Goal: Information Seeking & Learning: Learn about a topic

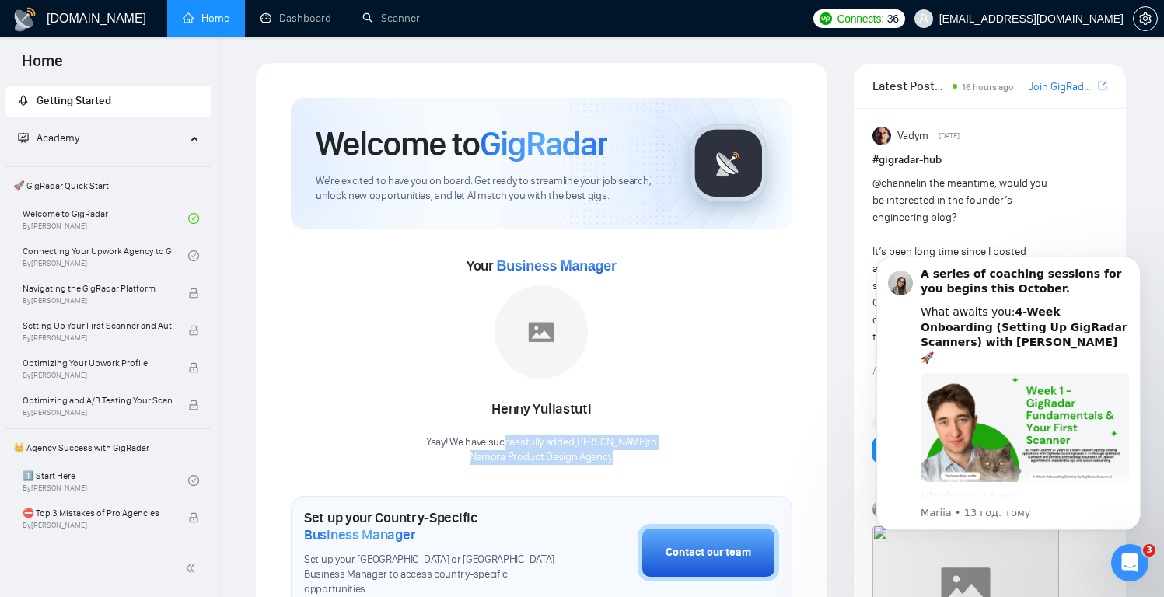
drag, startPoint x: 616, startPoint y: 458, endPoint x: 505, endPoint y: 438, distance: 112.3
click at [505, 438] on div "Yaay! We have successfully added [PERSON_NAME] to Nemora Product Design Agency ." at bounding box center [541, 450] width 231 height 30
click at [1131, 564] on icon "Відкрити програму для спілкування Intercom" at bounding box center [1128, 561] width 26 height 26
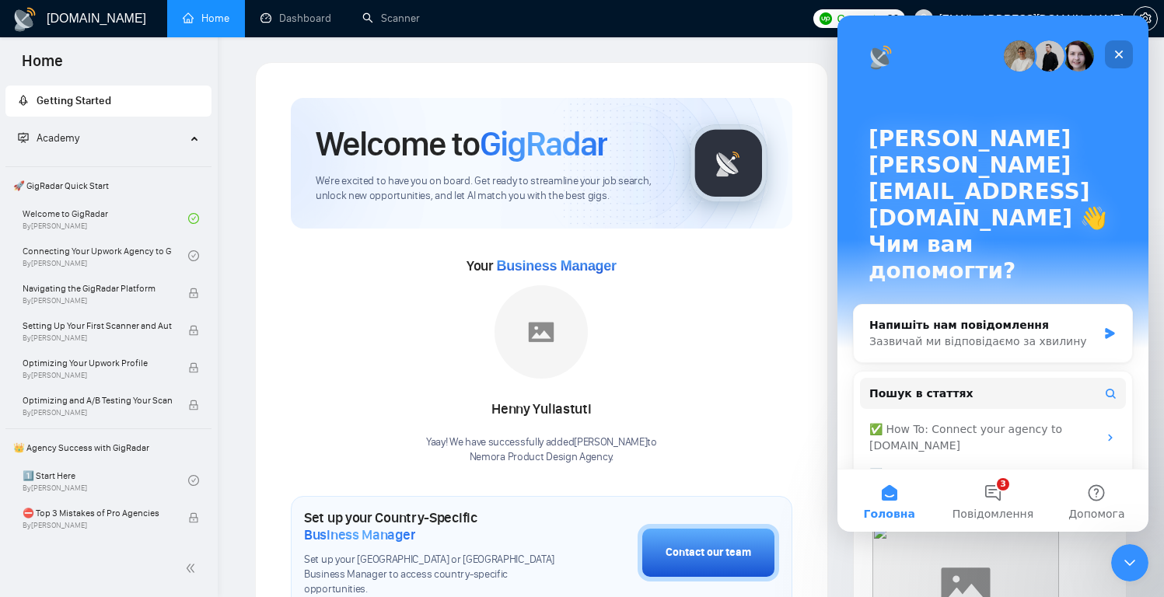
click at [1120, 54] on icon "Закрити" at bounding box center [1119, 55] width 9 height 9
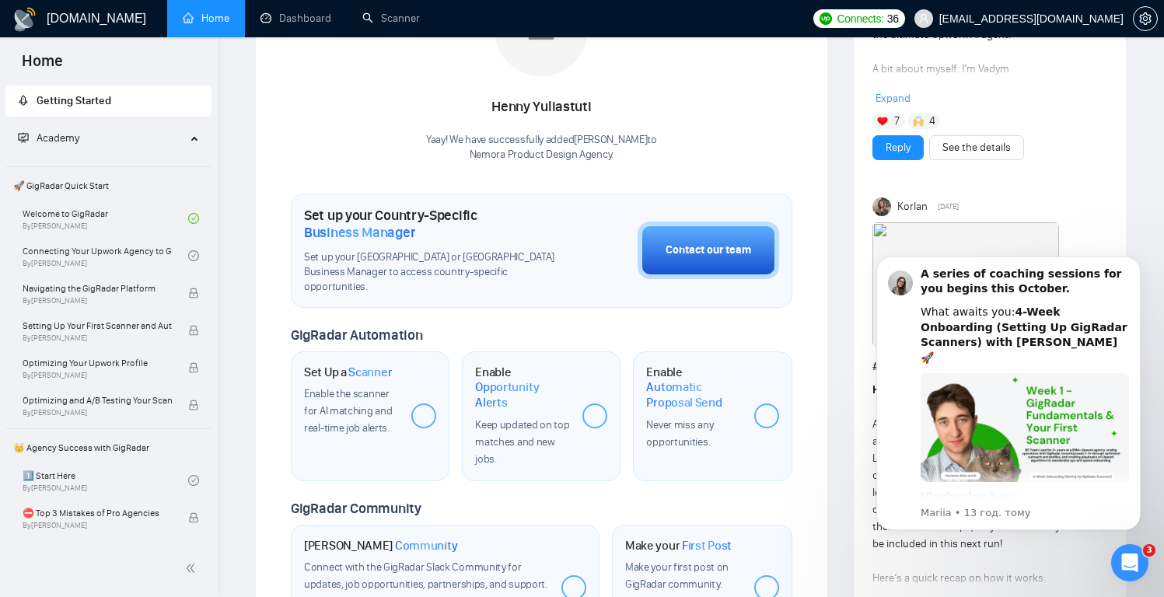
scroll to position [180, 0]
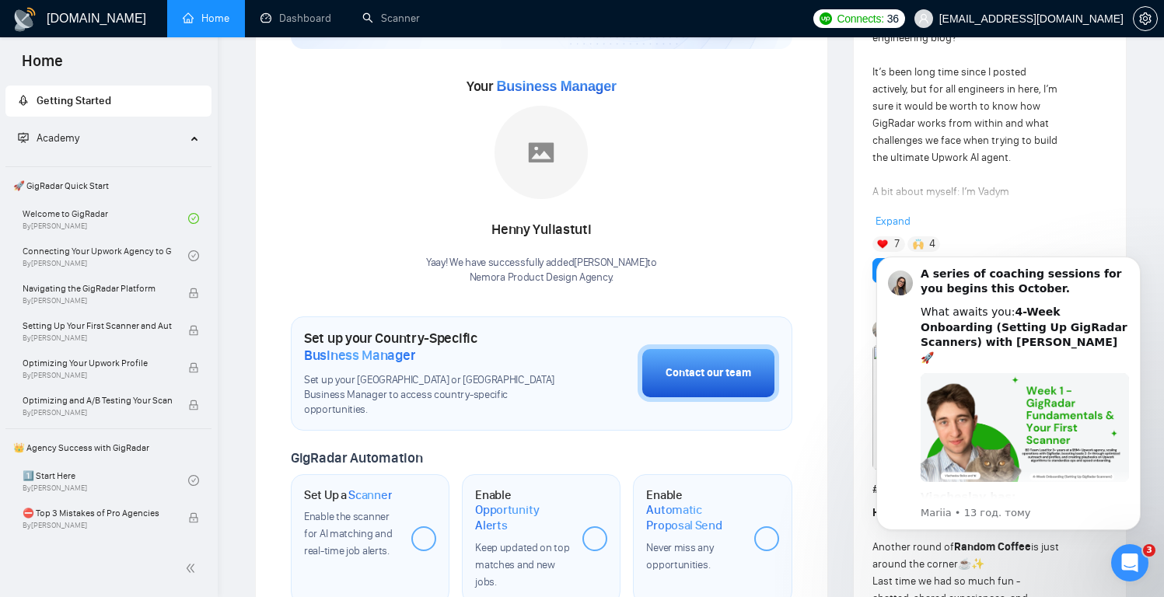
click at [689, 160] on div "Your Business Manager [PERSON_NAME] Yaay! We have successfully added [PERSON_NA…" at bounding box center [542, 180] width 502 height 212
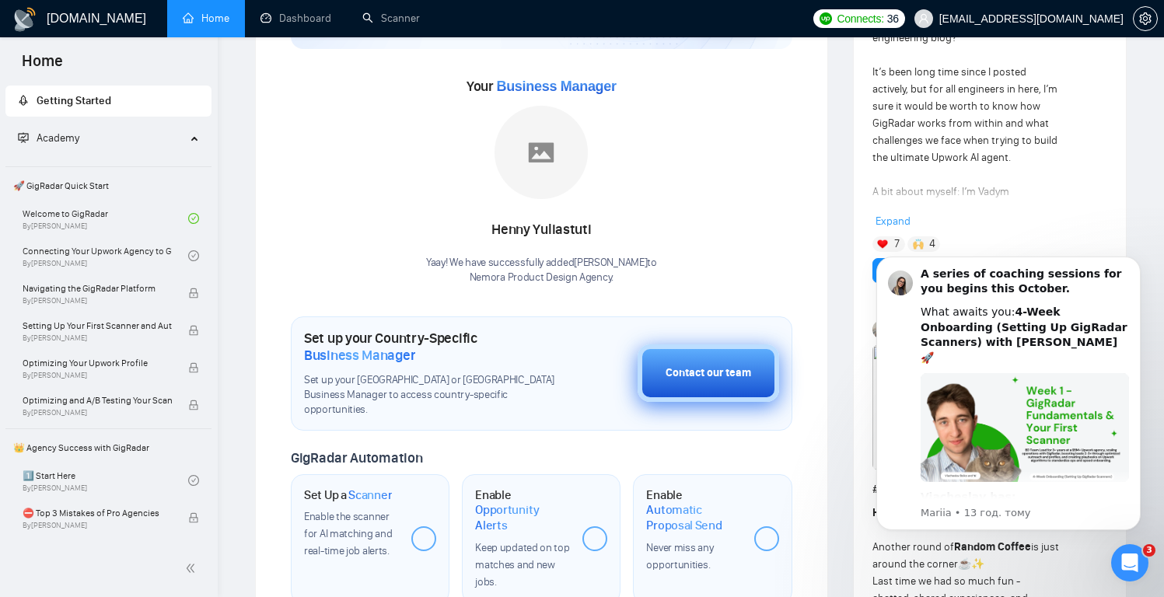
click at [697, 372] on div "Contact our team" at bounding box center [709, 373] width 86 height 17
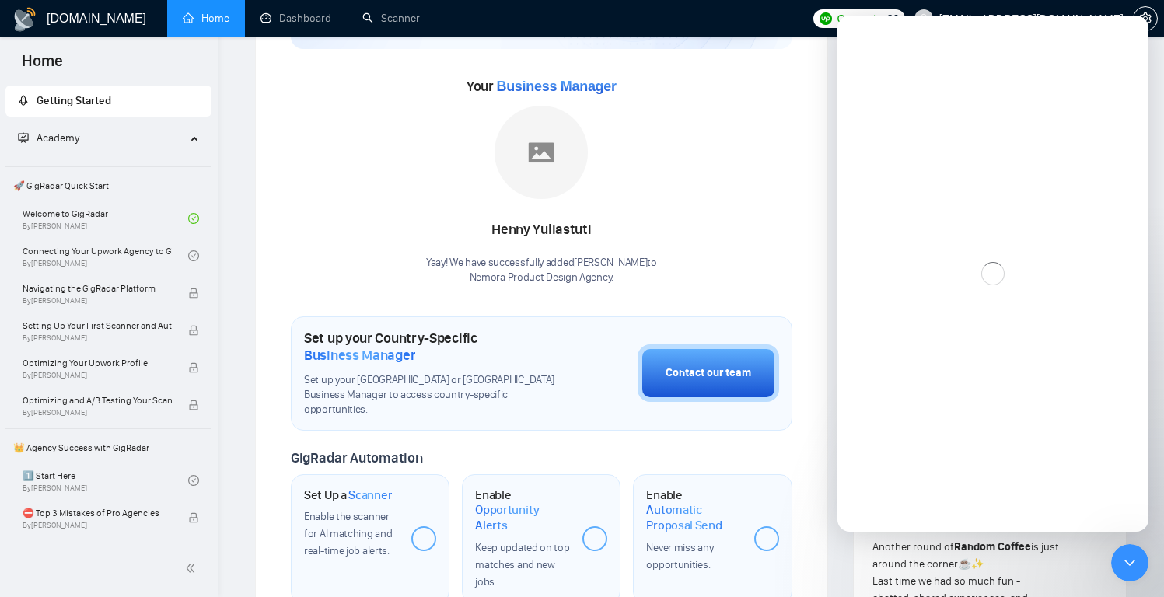
click at [727, 150] on div "Your Business Manager [PERSON_NAME] Yaay! We have successfully added [PERSON_NA…" at bounding box center [542, 180] width 502 height 212
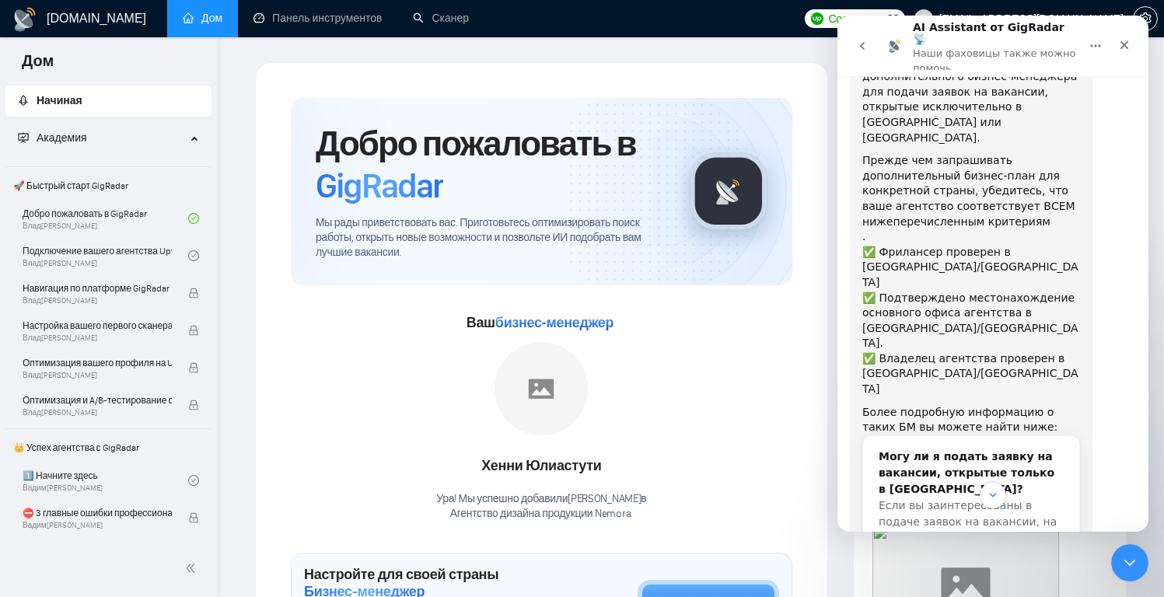
scroll to position [174, 0]
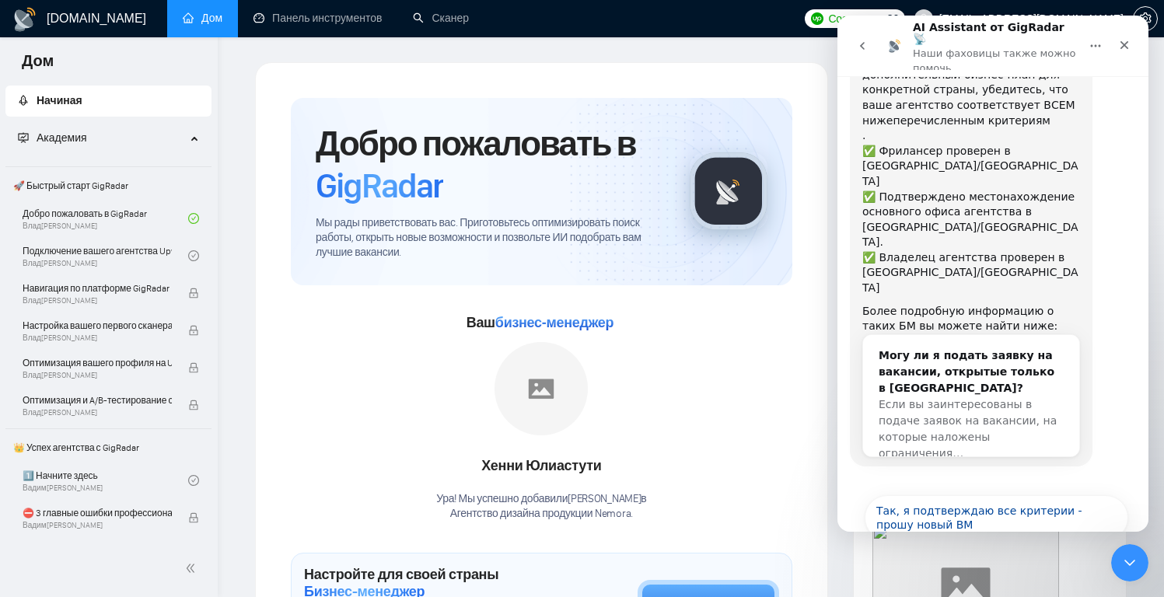
click at [757, 379] on div "Ваш бизнес-менеджер Хенни Юлиастути Ура! Мы успешно добавили Хенни Юлиастути в …" at bounding box center [542, 416] width 502 height 212
click at [585, 316] on font "бизнес-менеджер" at bounding box center [554, 323] width 118 height 16
click at [75, 96] on font "Начиная" at bounding box center [60, 100] width 46 height 13
click at [1118, 31] on div "Закрити" at bounding box center [1124, 45] width 28 height 28
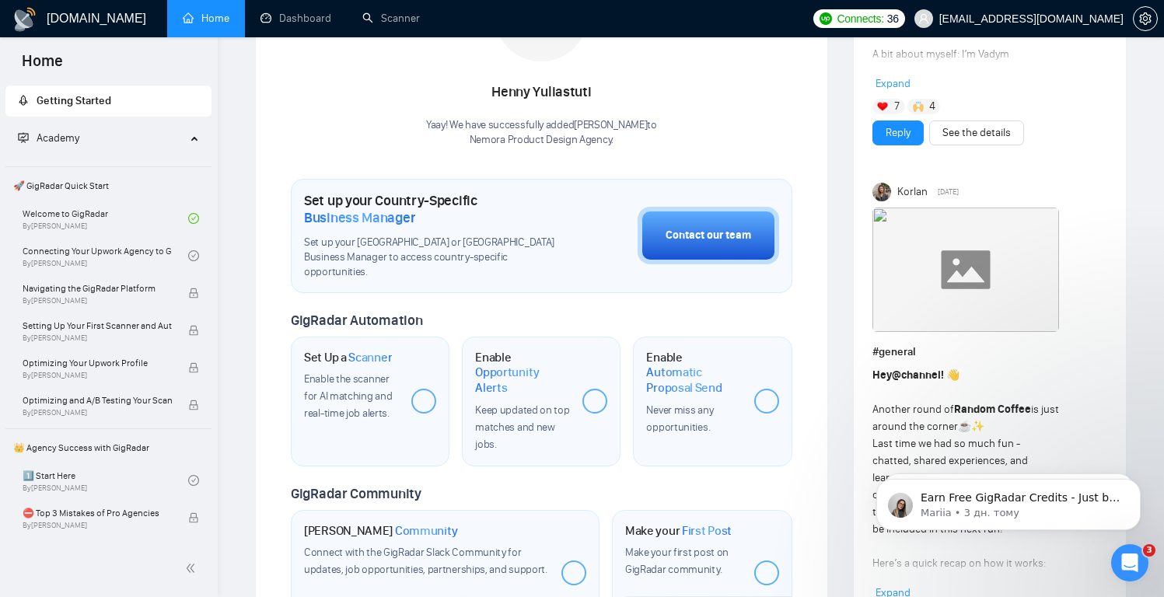
scroll to position [318, 0]
click at [97, 212] on link "Welcome to GigRadar By Vlad Timinsky" at bounding box center [106, 218] width 166 height 34
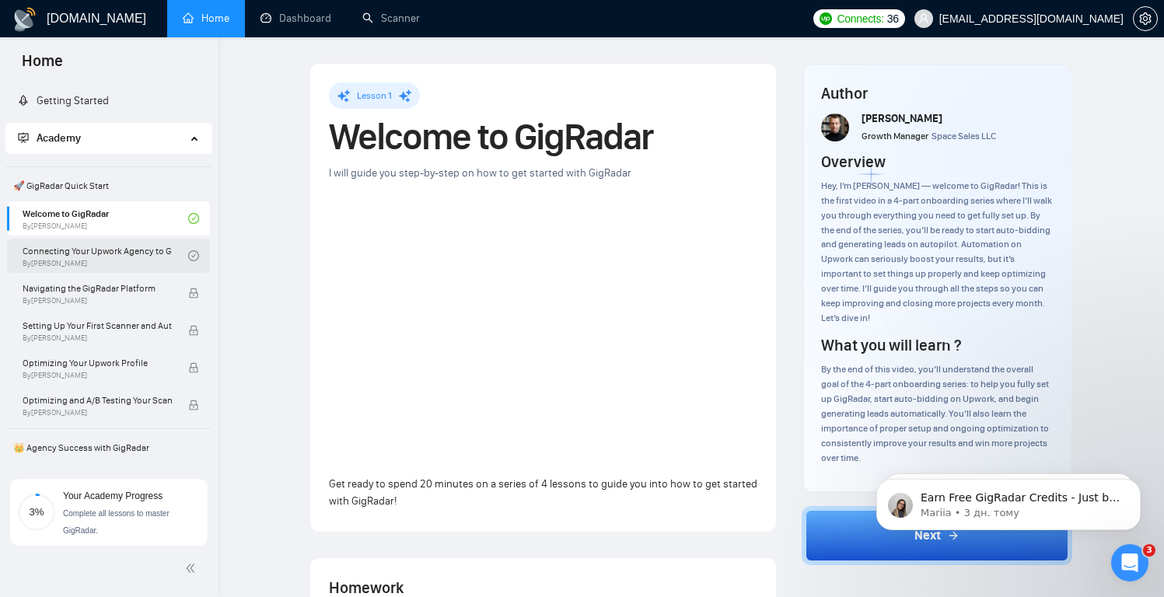
click at [109, 259] on link "Connecting Your Upwork Agency to GigRadar By Vlad Timinsky" at bounding box center [106, 256] width 166 height 34
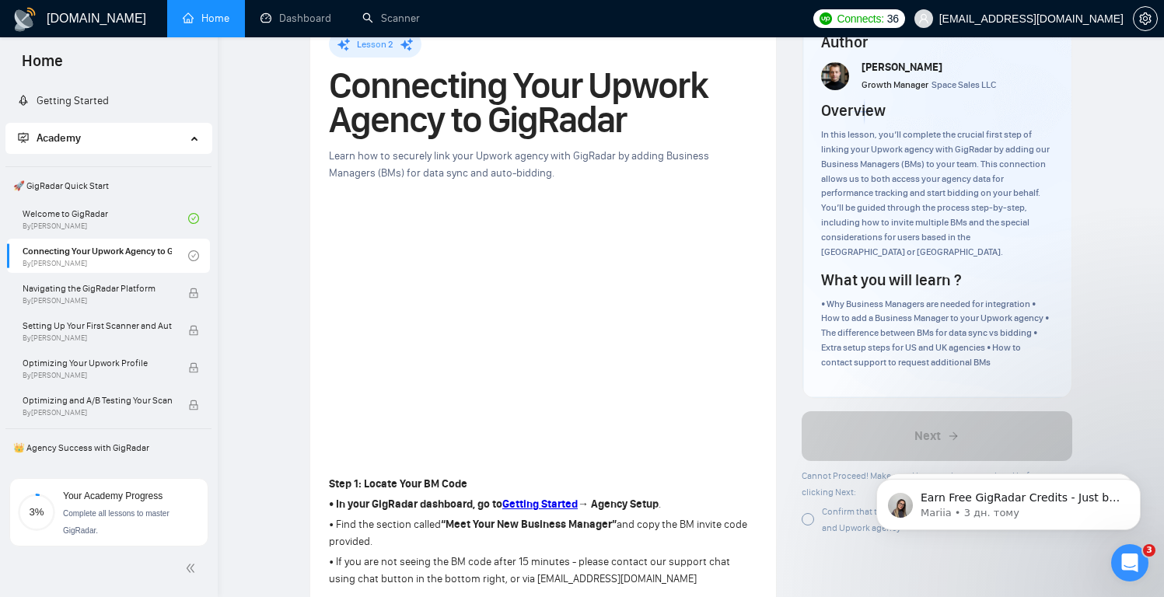
scroll to position [40, 0]
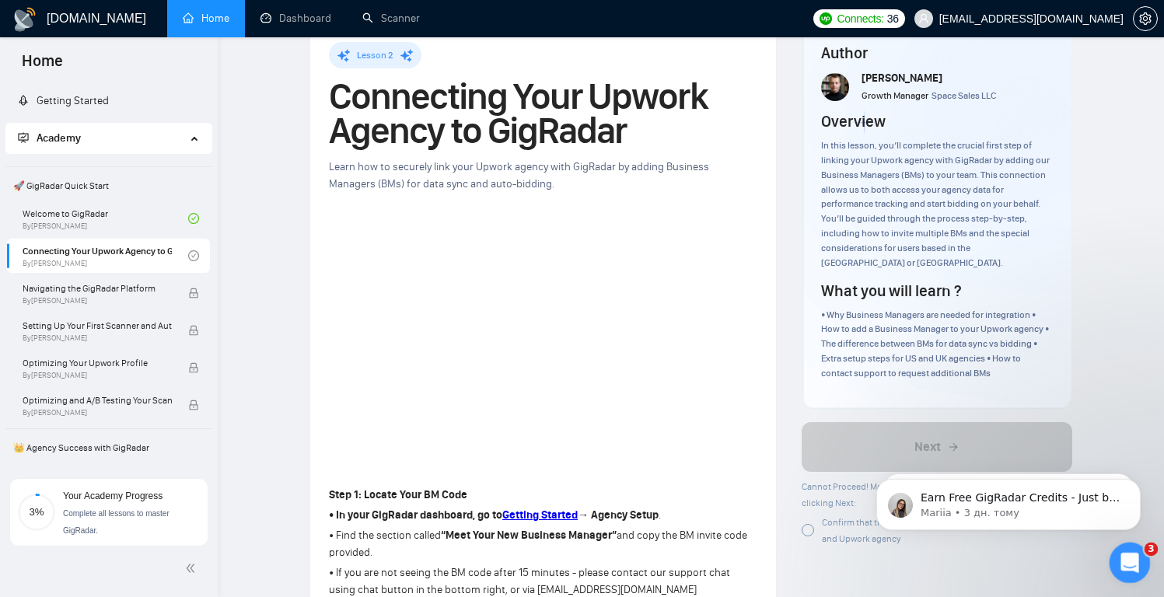
click at [1124, 572] on div "Закрити програму для спілкування Intercom" at bounding box center [1127, 560] width 51 height 51
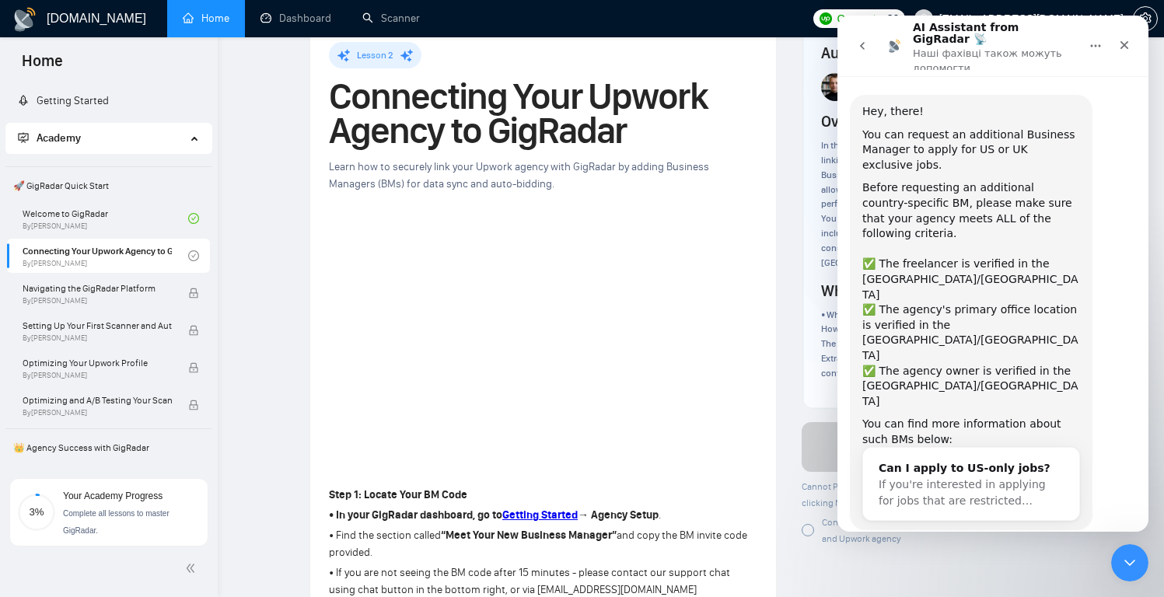
scroll to position [33, 0]
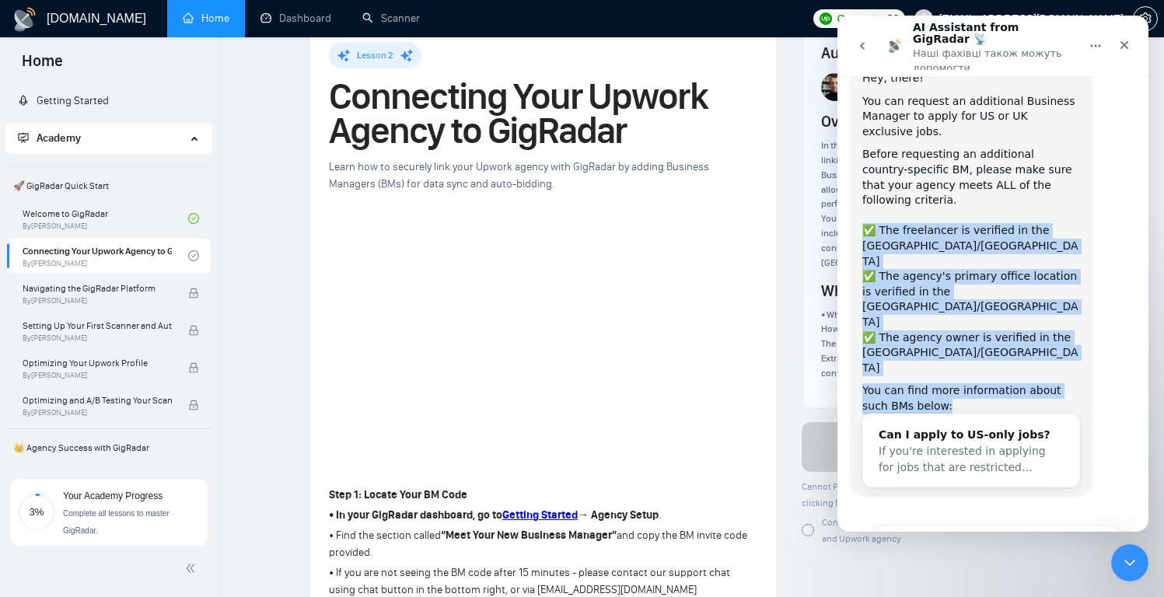
drag, startPoint x: 928, startPoint y: 300, endPoint x: 852, endPoint y: 198, distance: 126.7
click at [852, 198] on div "Hey, there! You can request an additional Business Manager to apply for US or U…" at bounding box center [971, 278] width 243 height 435
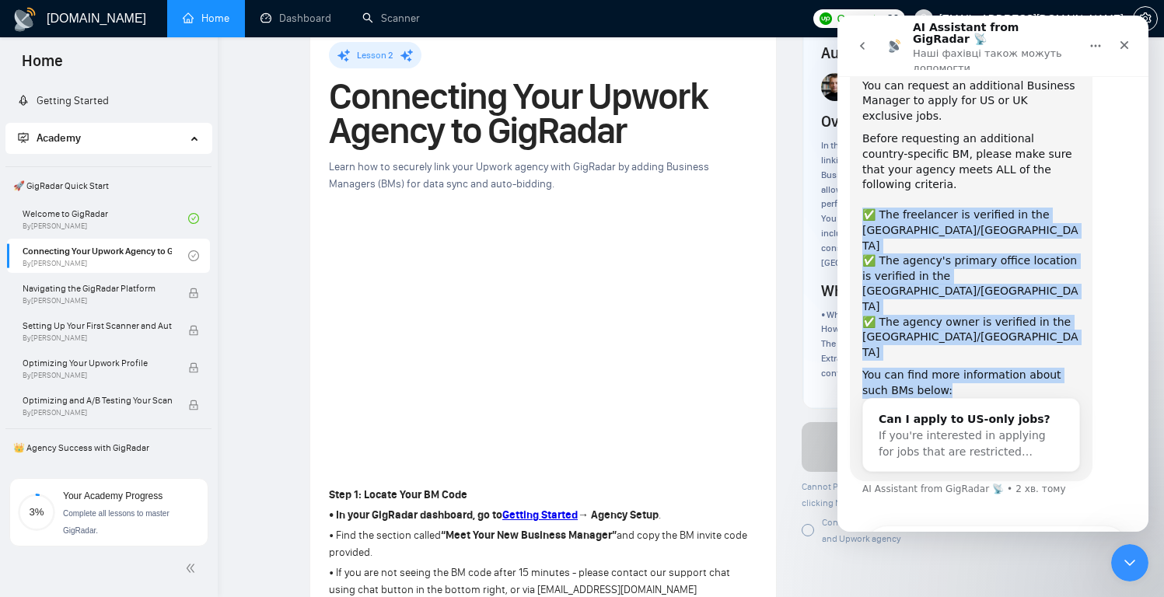
scroll to position [49, 0]
click at [961, 315] on div "✅ The agency owner is verified in the US/UK" at bounding box center [971, 338] width 218 height 46
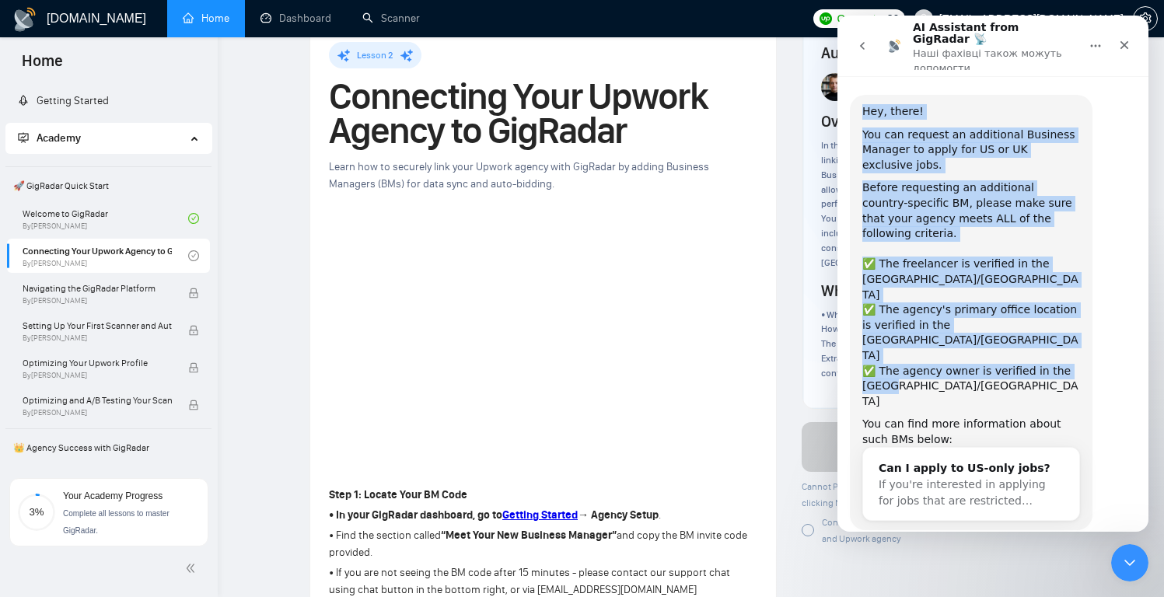
scroll to position [33, 0]
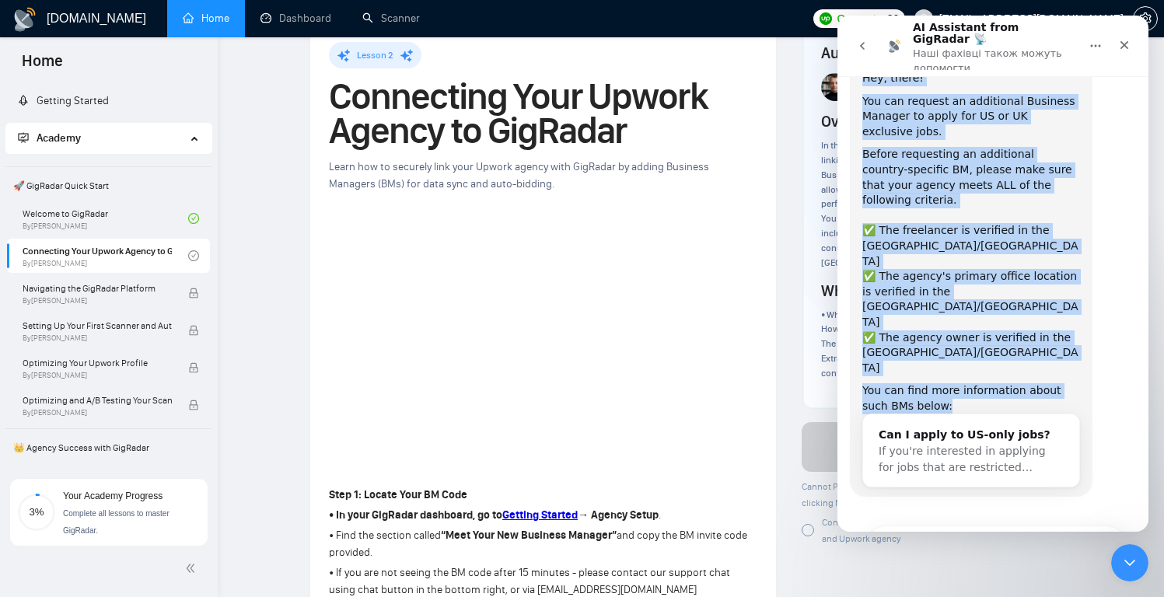
drag, startPoint x: 864, startPoint y: 98, endPoint x: 963, endPoint y: 301, distance: 226.0
click at [963, 301] on div "Hey, there! You can request an additional Business Manager to apply for US or U…" at bounding box center [971, 279] width 218 height 417
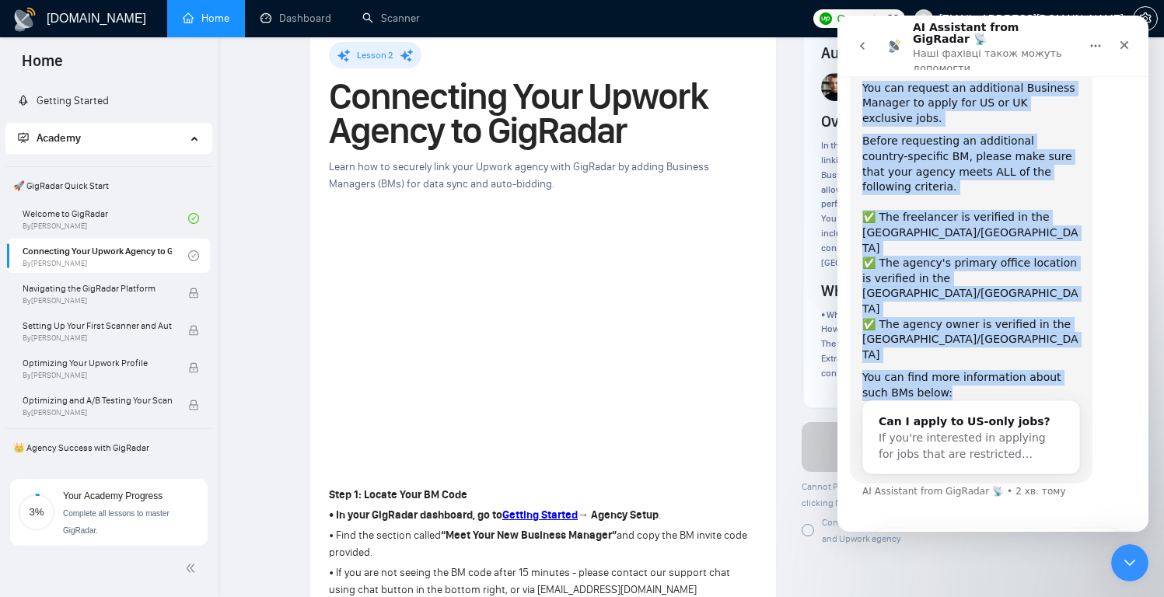
scroll to position [49, 0]
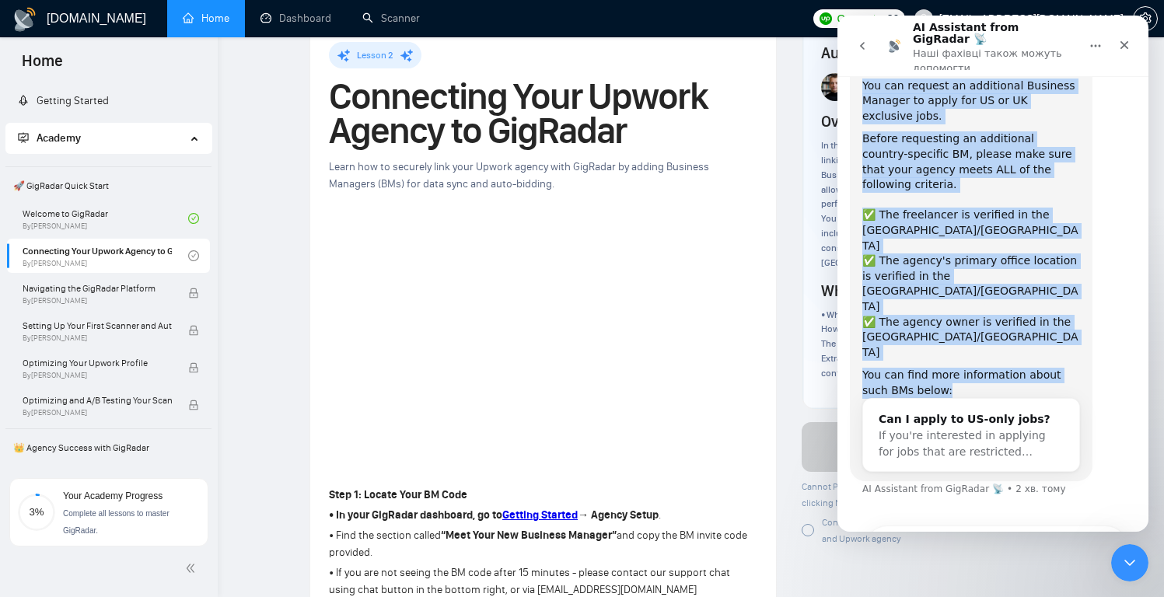
copy div "Hey, there! You can request an additional Business Manager to apply for US or U…"
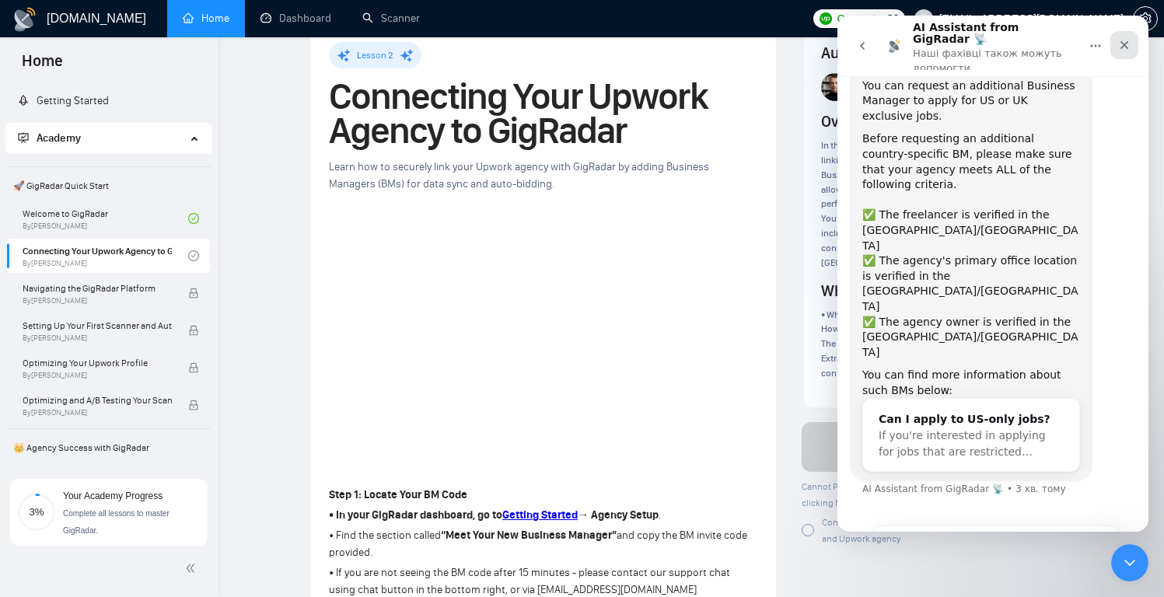
click at [1120, 39] on icon "Закрити" at bounding box center [1124, 45] width 12 height 12
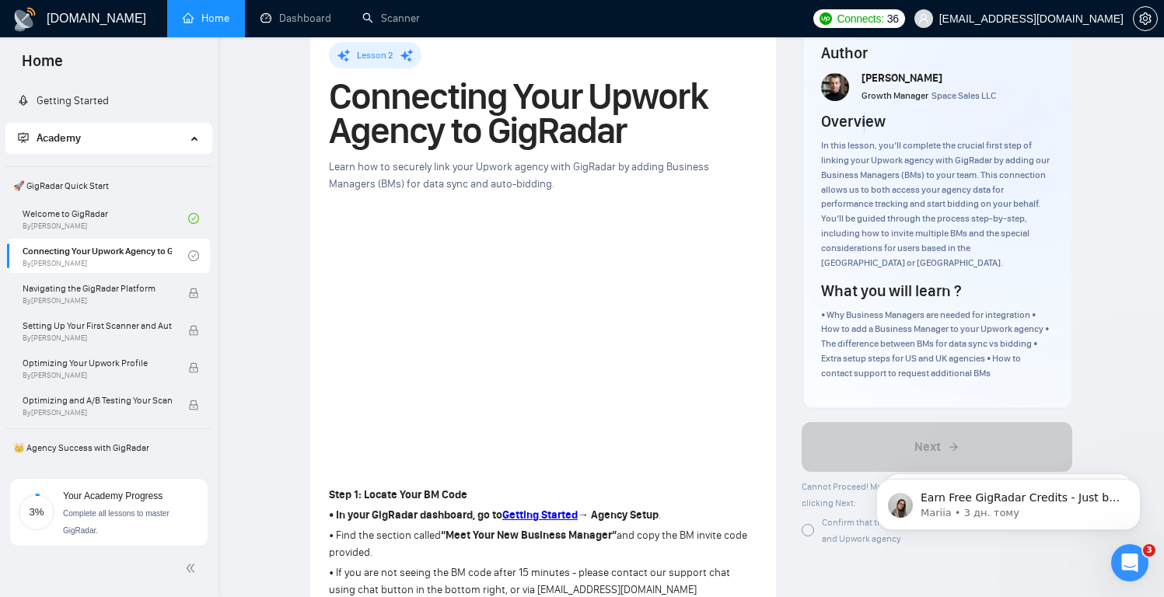
scroll to position [0, 0]
